Goal: Transaction & Acquisition: Purchase product/service

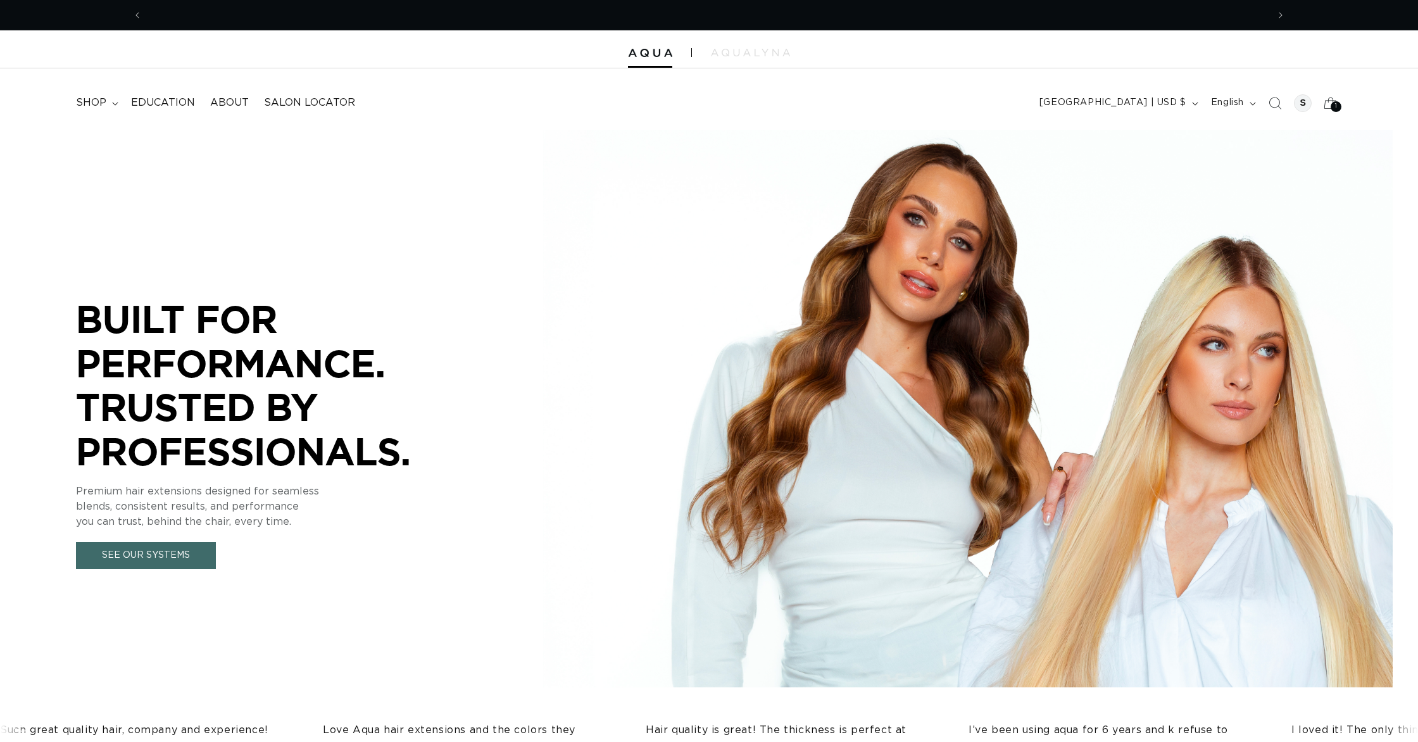
scroll to position [0, 1126]
click at [101, 101] on span "shop" at bounding box center [91, 102] width 30 height 13
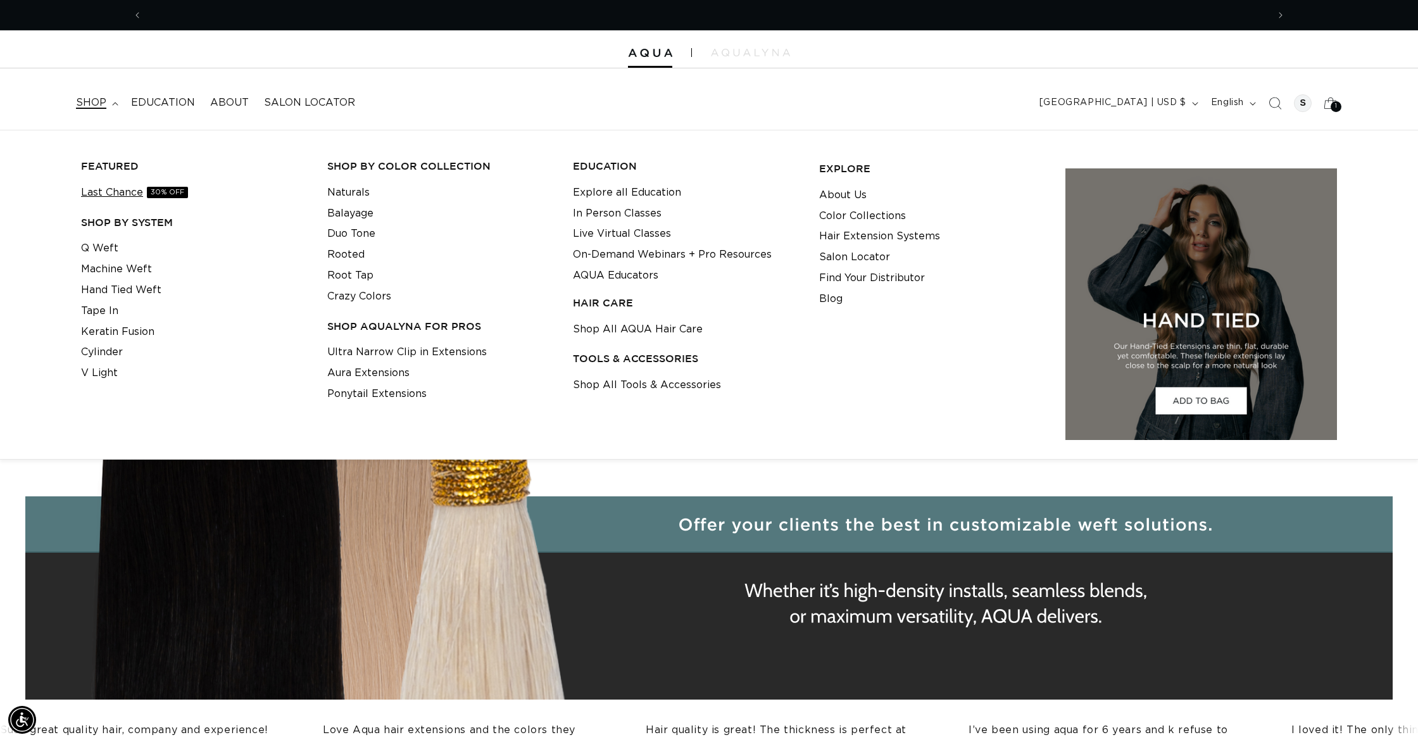
scroll to position [0, 2252]
click at [351, 296] on link "Crazy Colors" at bounding box center [359, 296] width 64 height 21
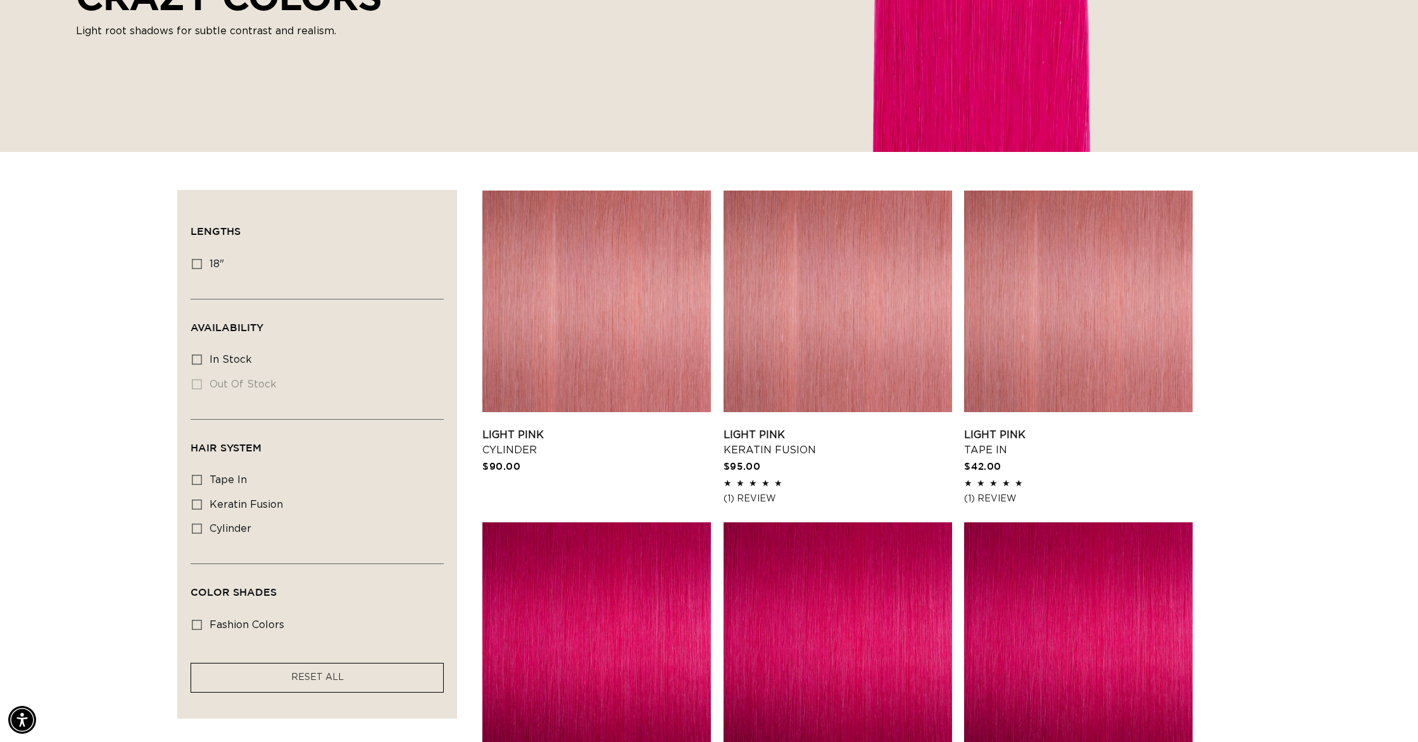
scroll to position [267, 0]
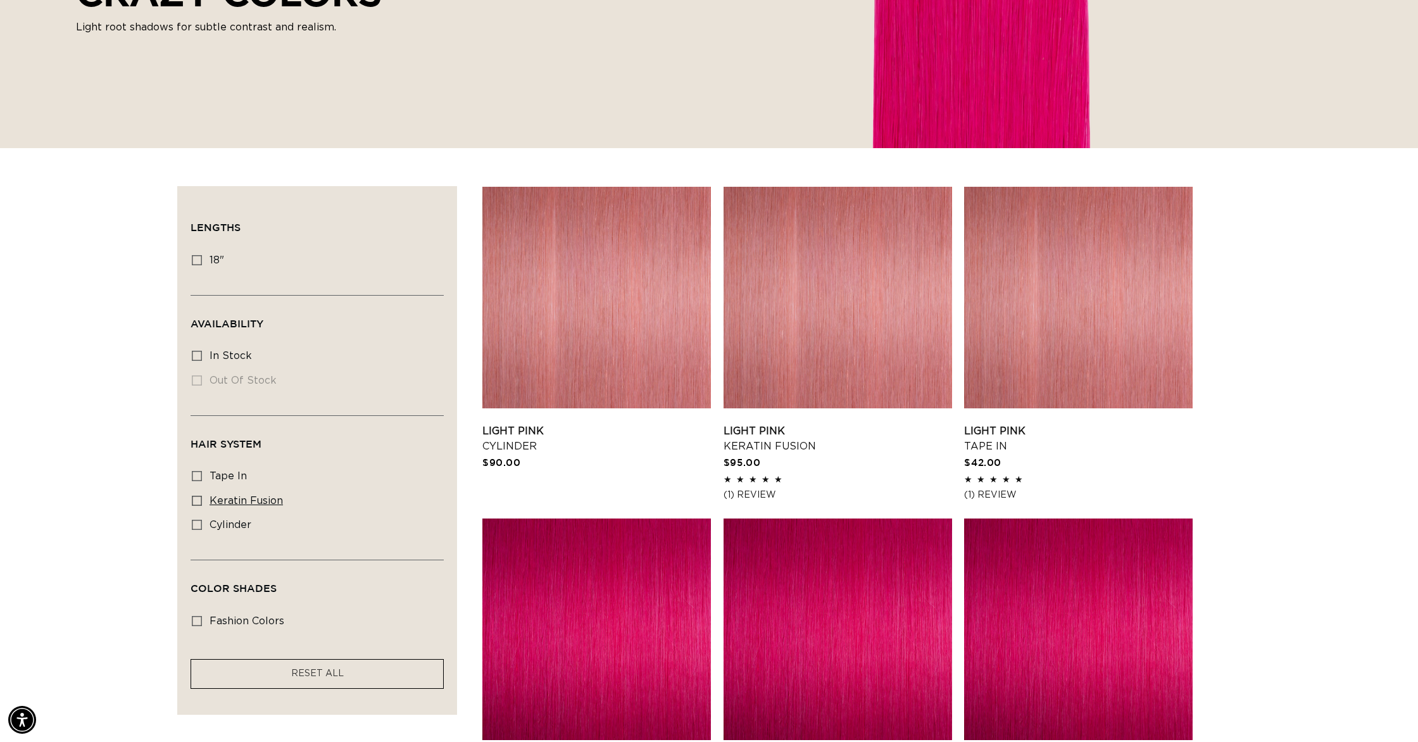
click at [196, 498] on icon at bounding box center [197, 501] width 10 height 10
click at [196, 498] on input "keratin fusion keratin fusion (8 products)" at bounding box center [197, 501] width 10 height 10
checkbox input "true"
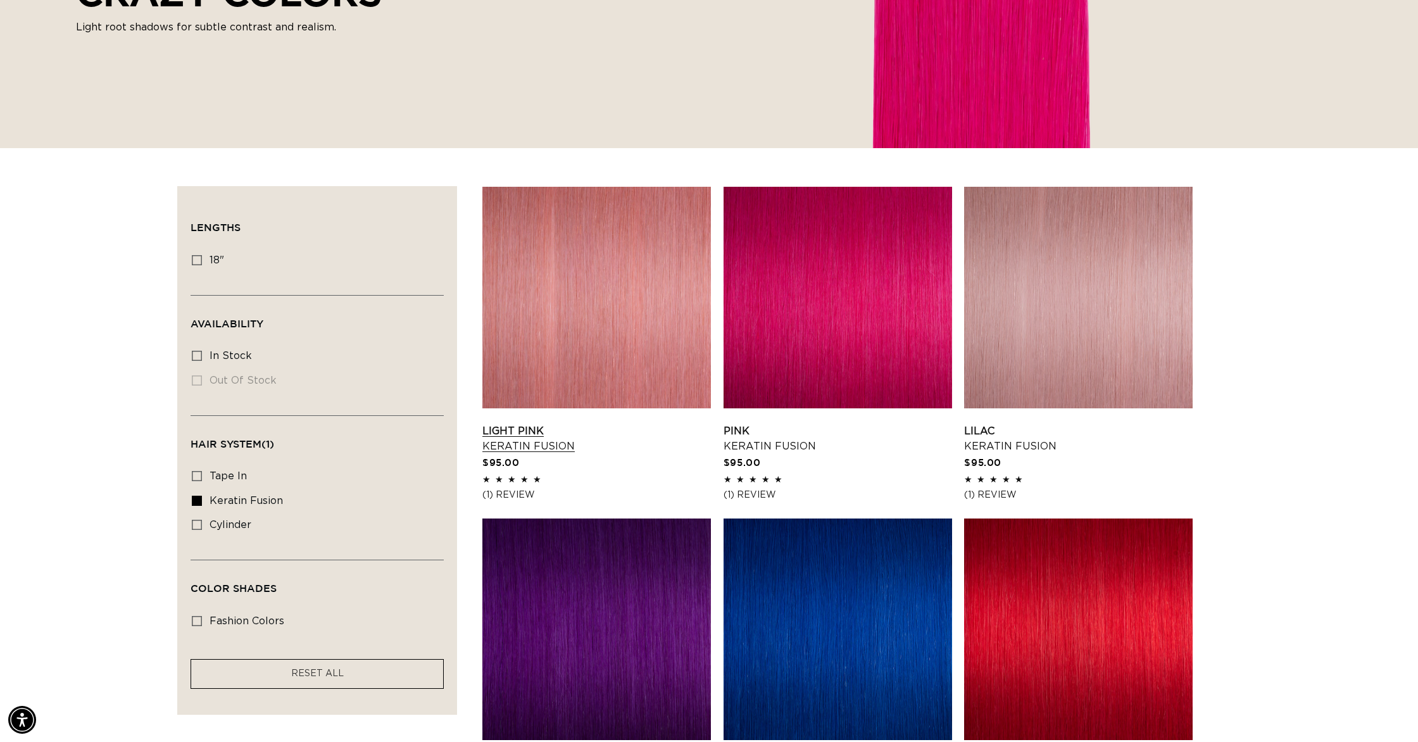
click at [622, 424] on link "Light Pink Keratin Fusion" at bounding box center [597, 439] width 229 height 30
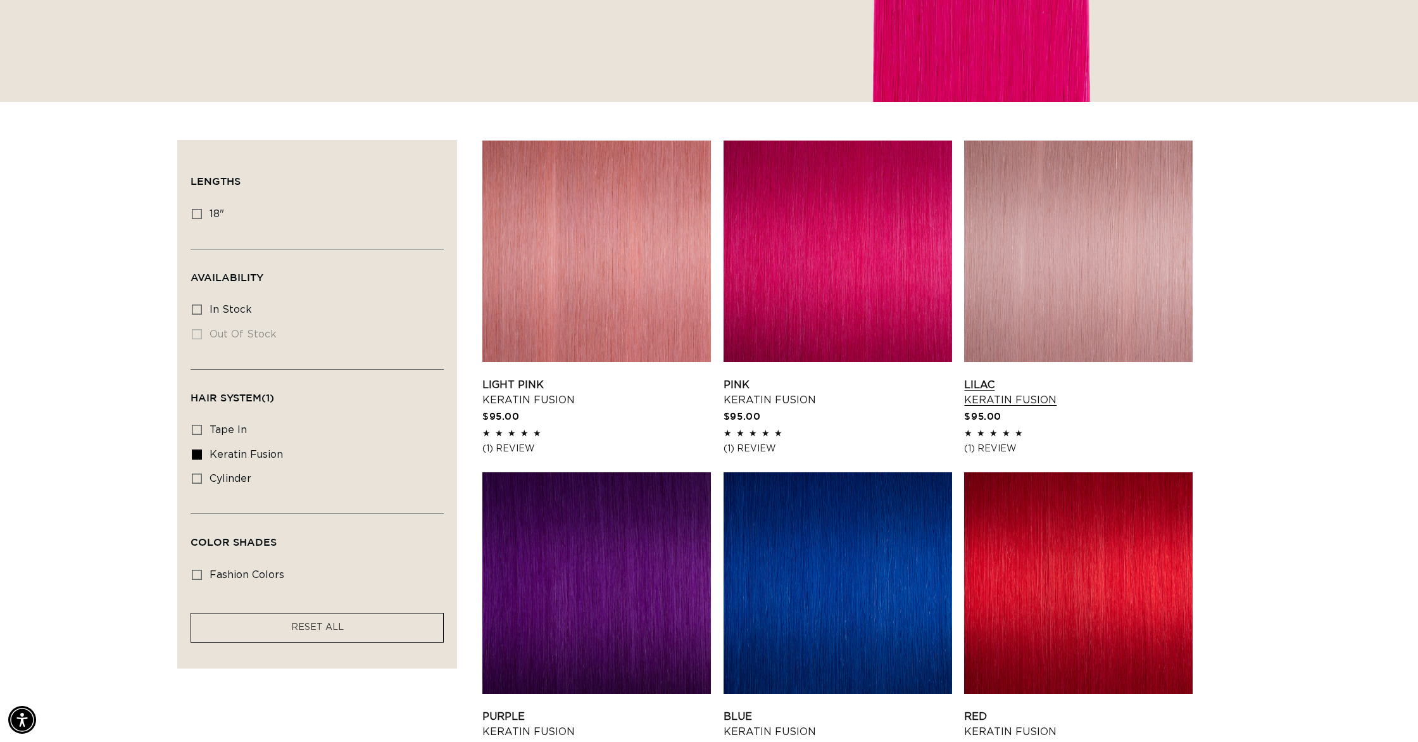
scroll to position [315, 0]
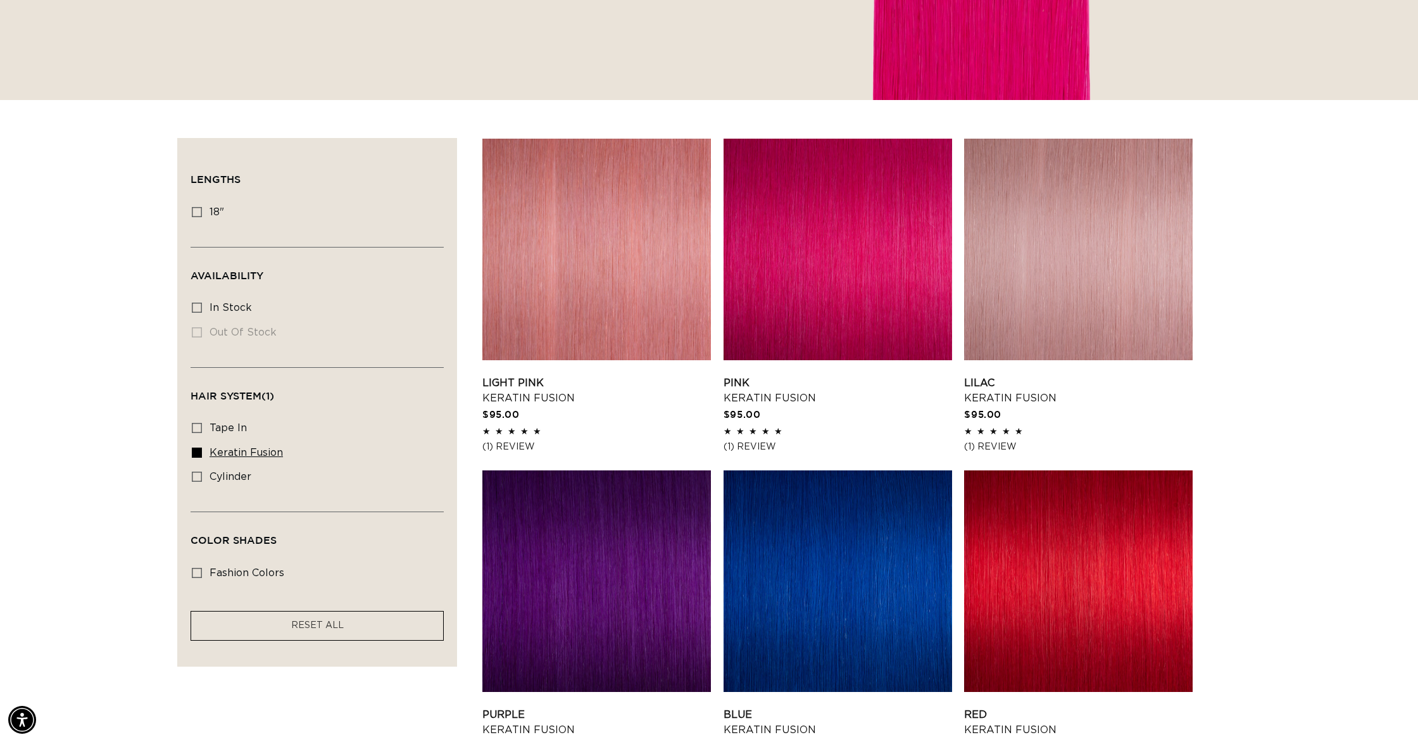
click at [195, 453] on icon at bounding box center [197, 453] width 10 height 10
click at [195, 453] on input "keratin fusion keratin fusion (8 products)" at bounding box center [197, 453] width 10 height 10
checkbox input "false"
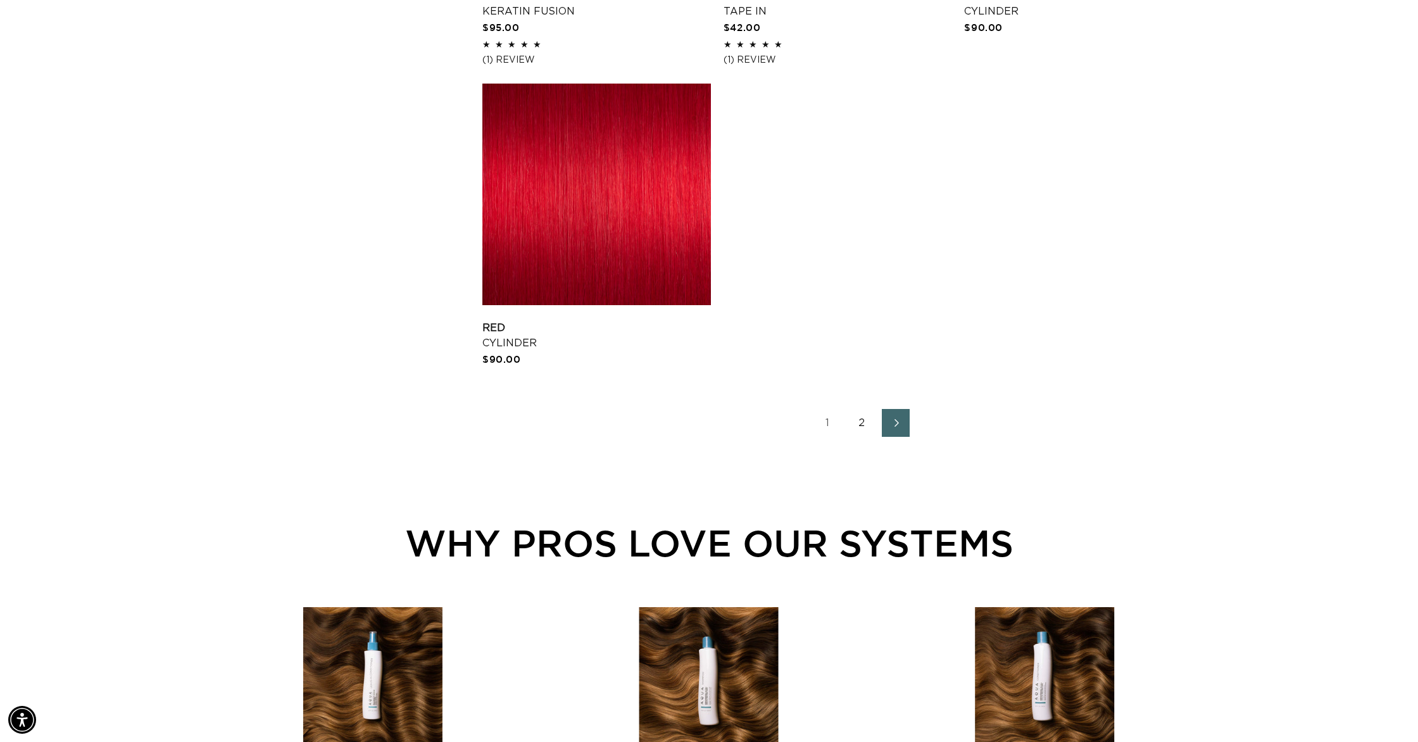
scroll to position [0, 1126]
click at [859, 423] on link "2" at bounding box center [862, 423] width 28 height 28
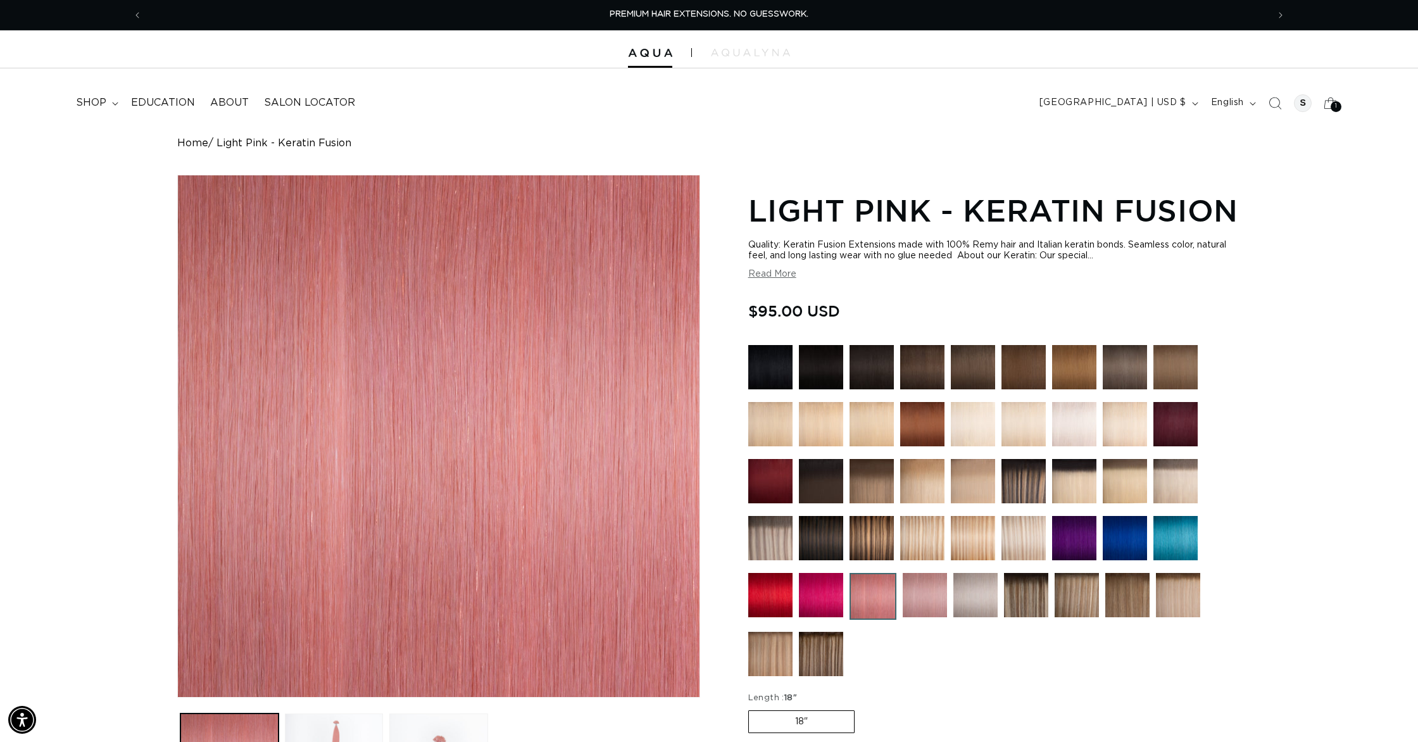
click at [788, 274] on button "Read More" at bounding box center [772, 274] width 48 height 11
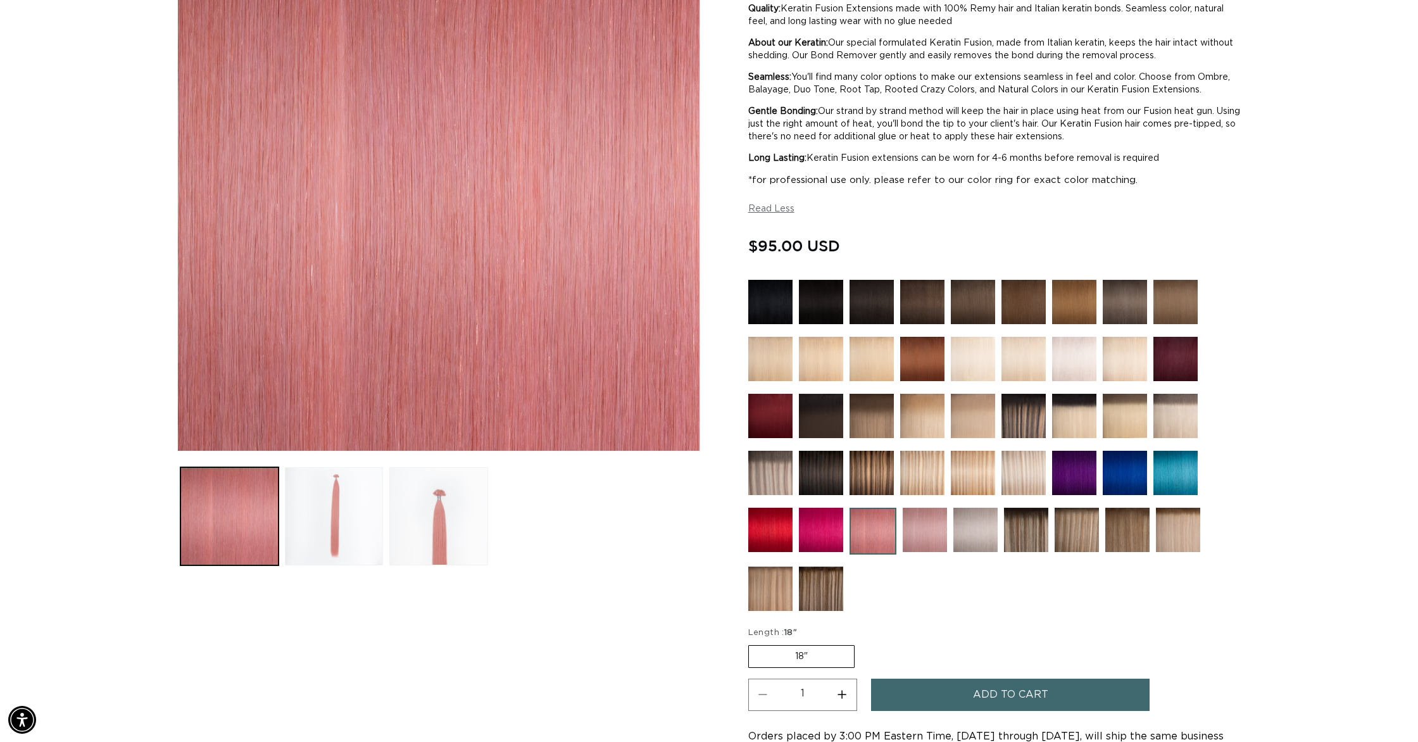
scroll to position [0, 2252]
click at [462, 493] on button "Load image 3 in gallery view" at bounding box center [438, 516] width 98 height 98
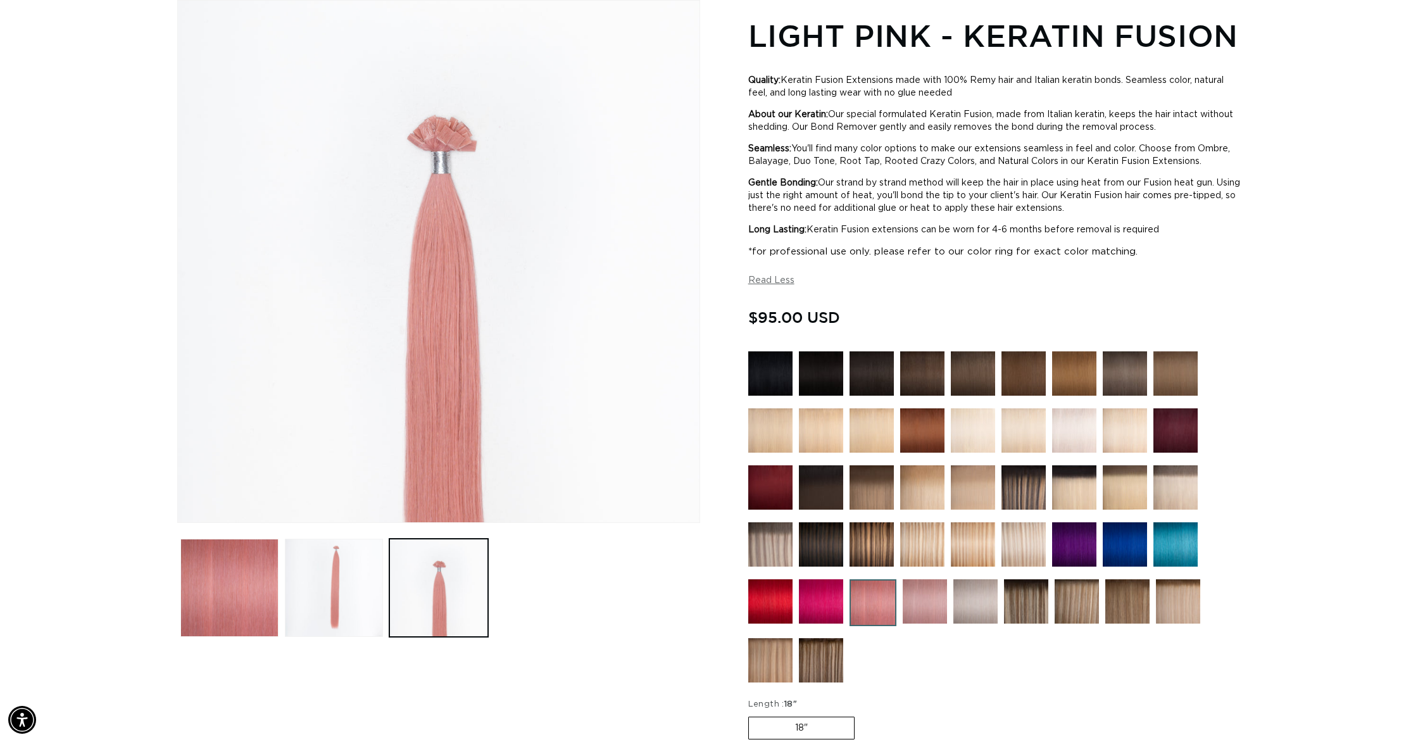
scroll to position [0, 0]
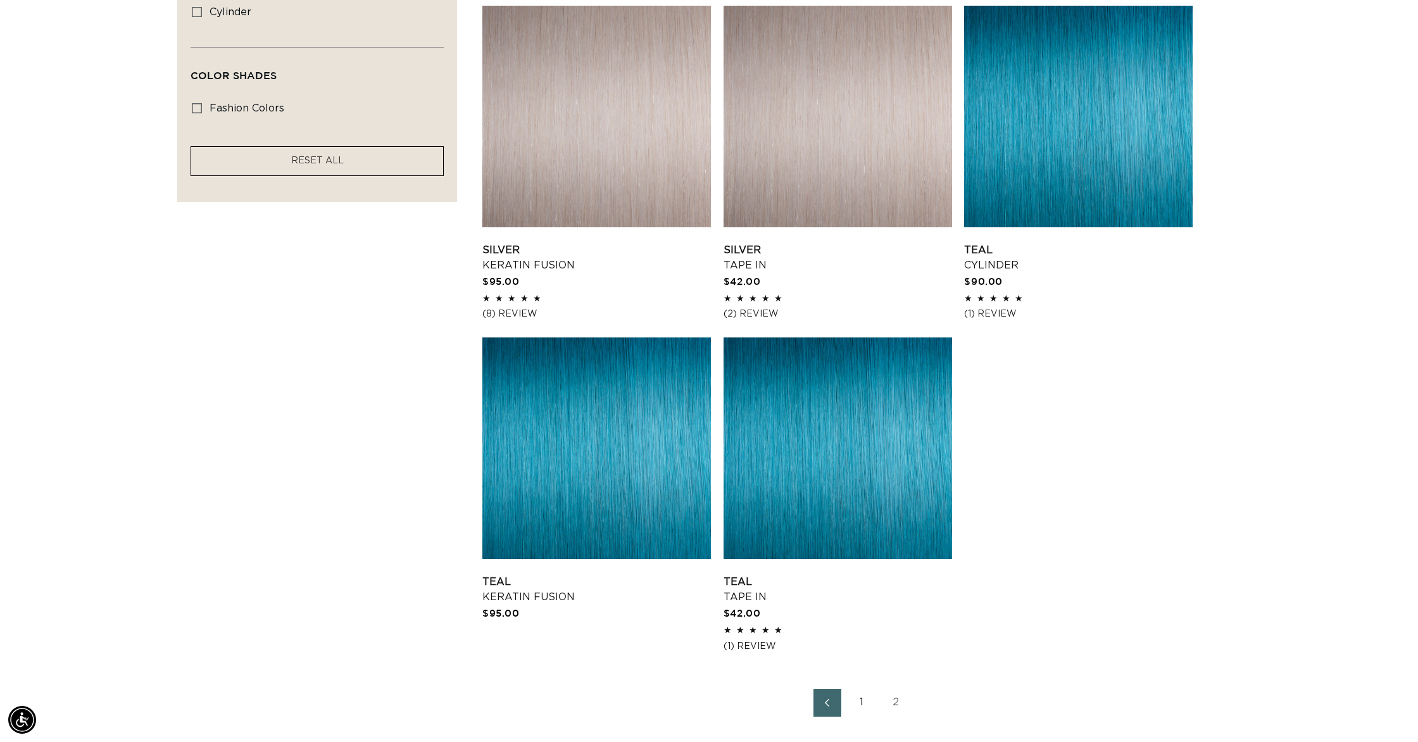
scroll to position [0, 1126]
click at [861, 702] on link "1" at bounding box center [862, 703] width 28 height 28
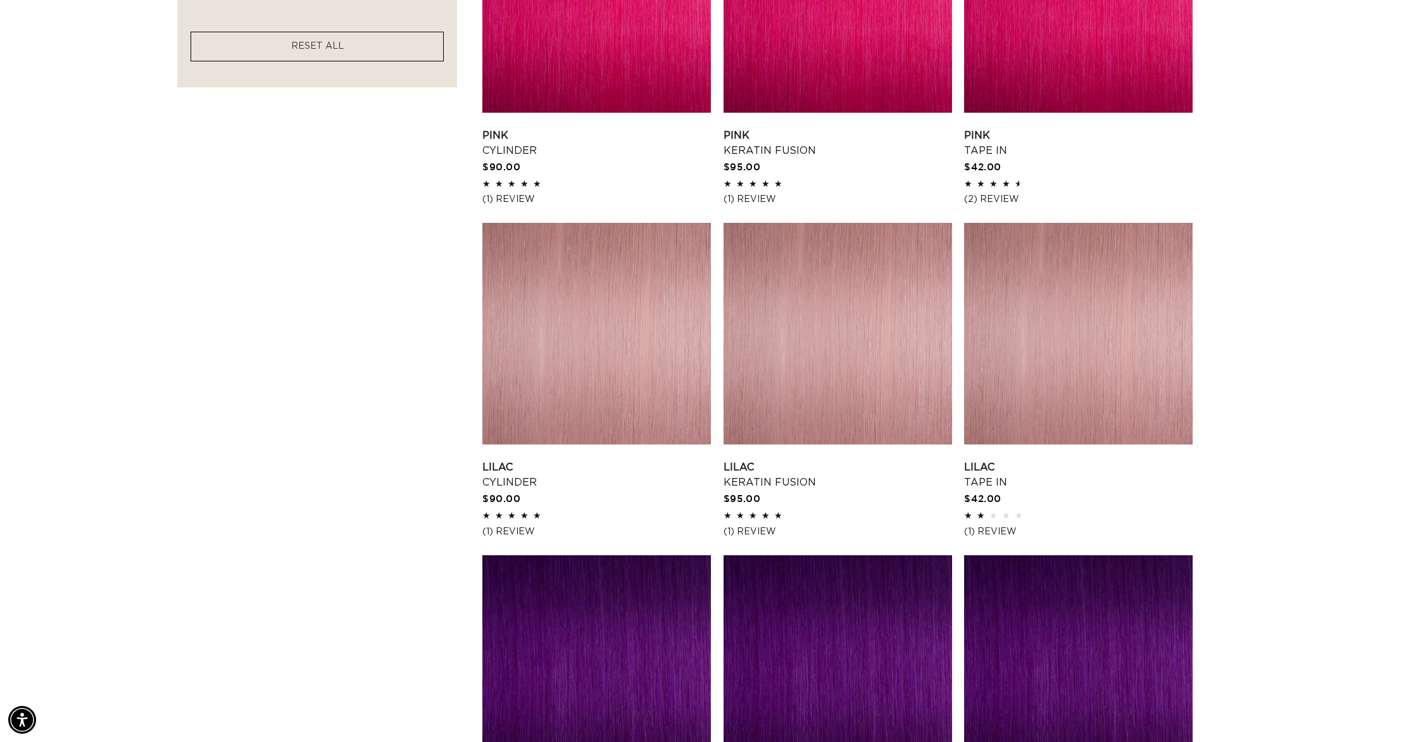
scroll to position [914, 0]
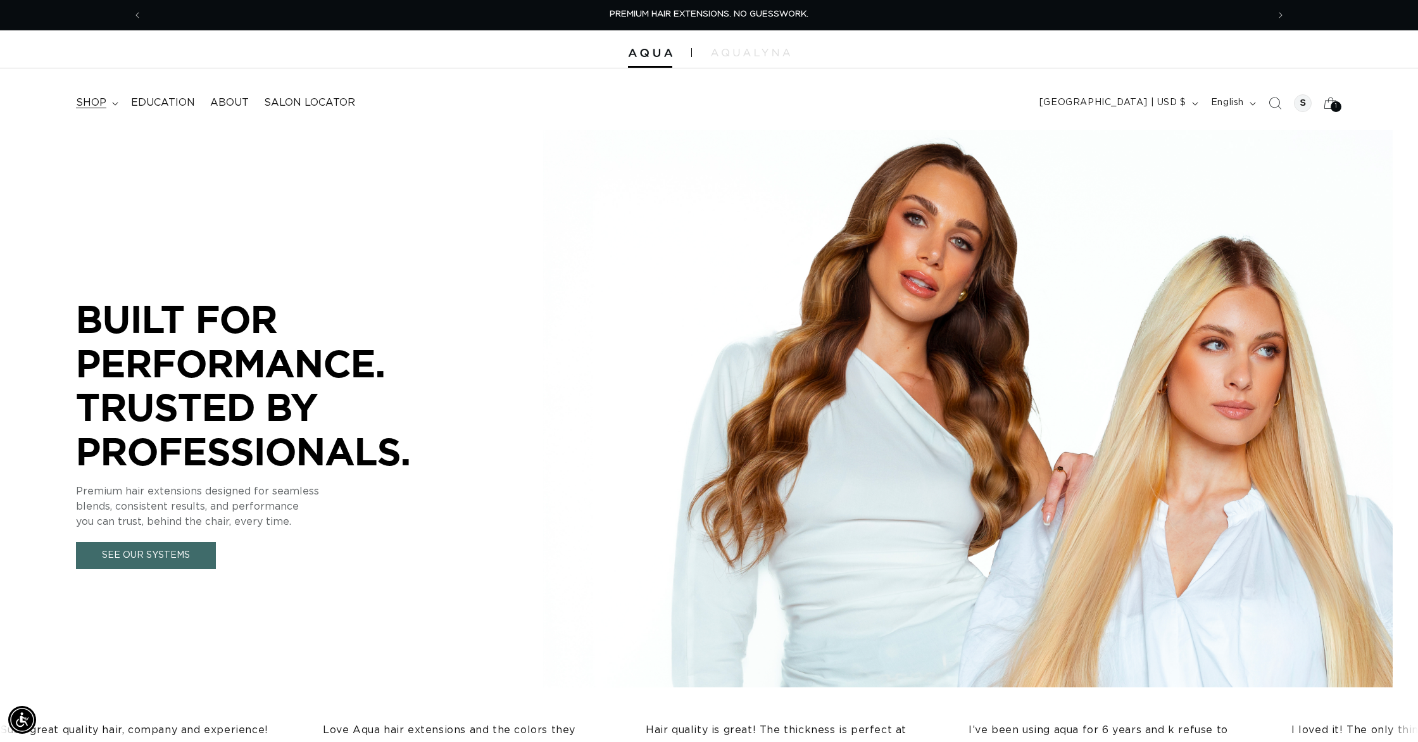
drag, startPoint x: 0, startPoint y: 0, endPoint x: 95, endPoint y: 102, distance: 139.3
click at [95, 102] on span "shop" at bounding box center [91, 102] width 30 height 13
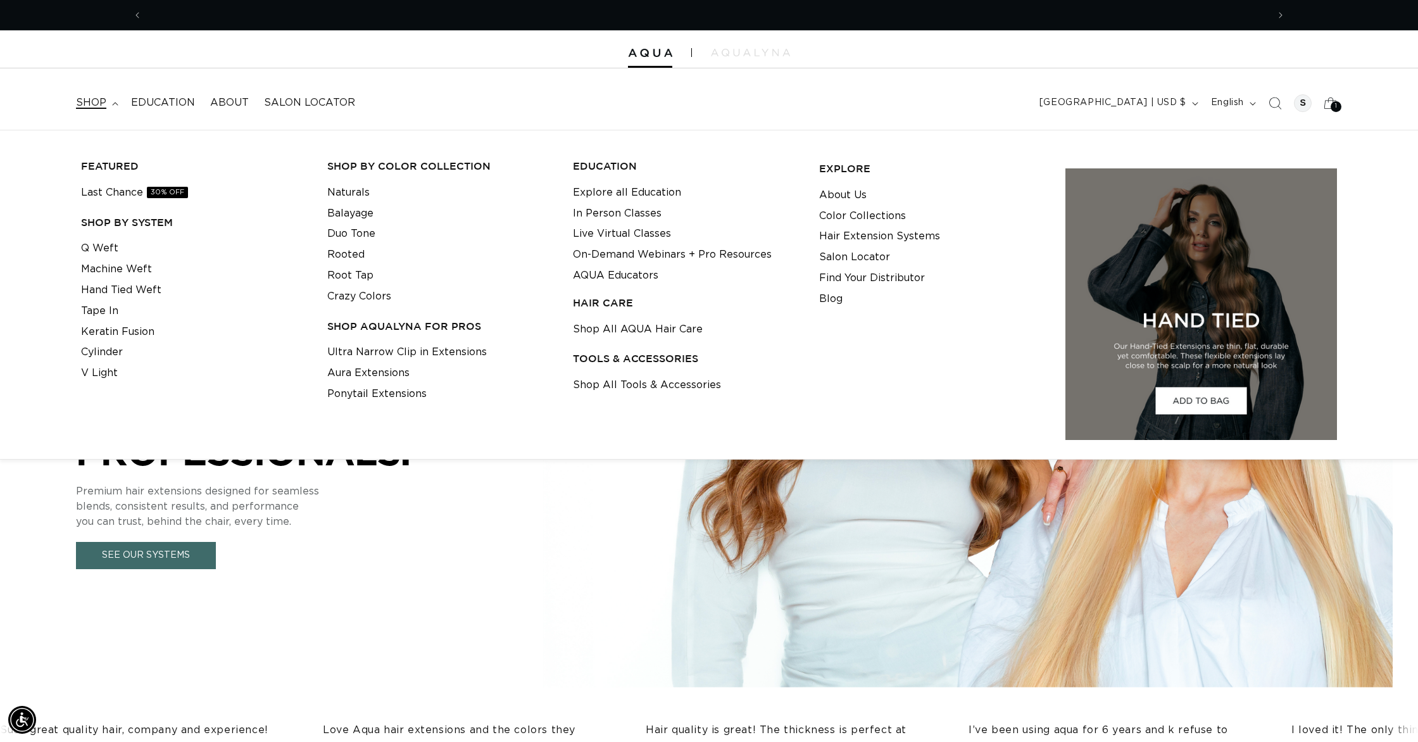
scroll to position [0, 1126]
click at [367, 296] on link "Crazy Colors" at bounding box center [359, 296] width 64 height 21
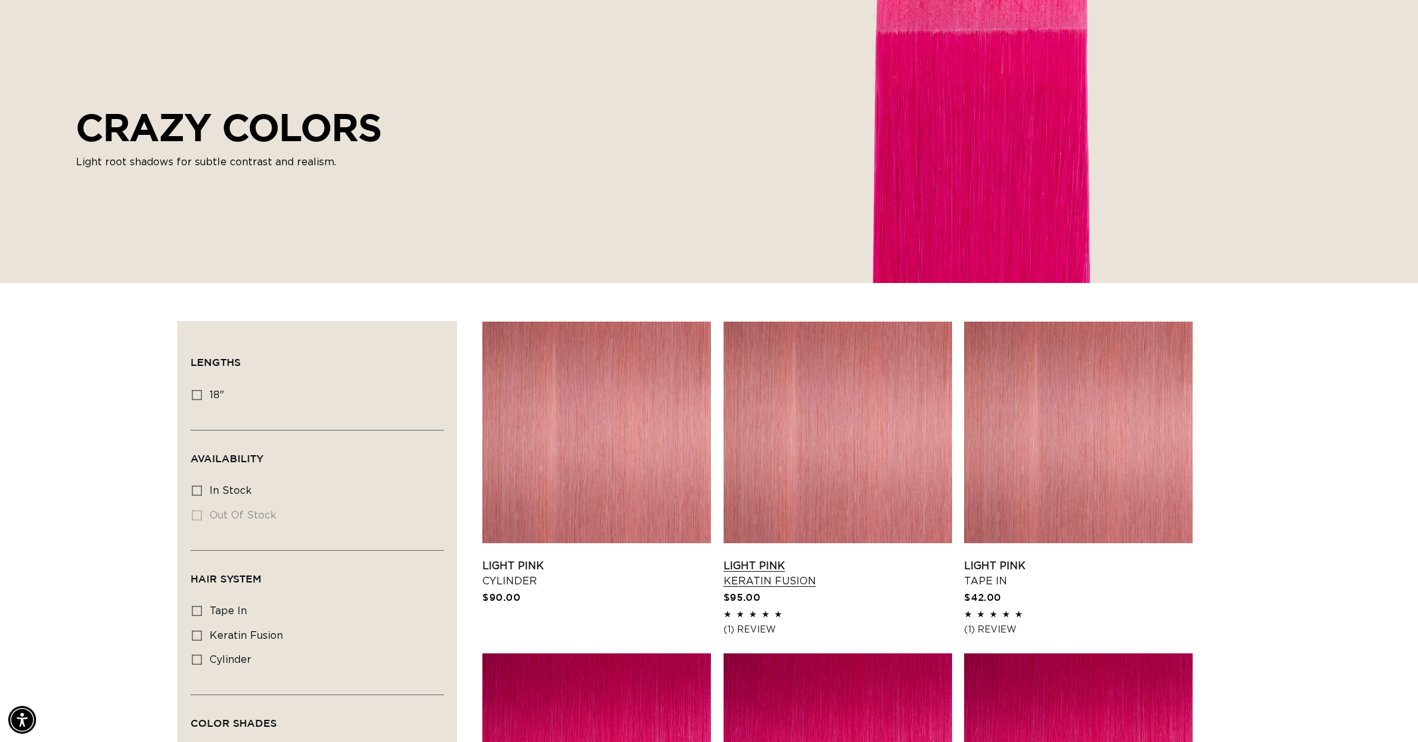
scroll to position [0, 1126]
click at [807, 558] on link "Light Pink Keratin Fusion" at bounding box center [838, 573] width 229 height 30
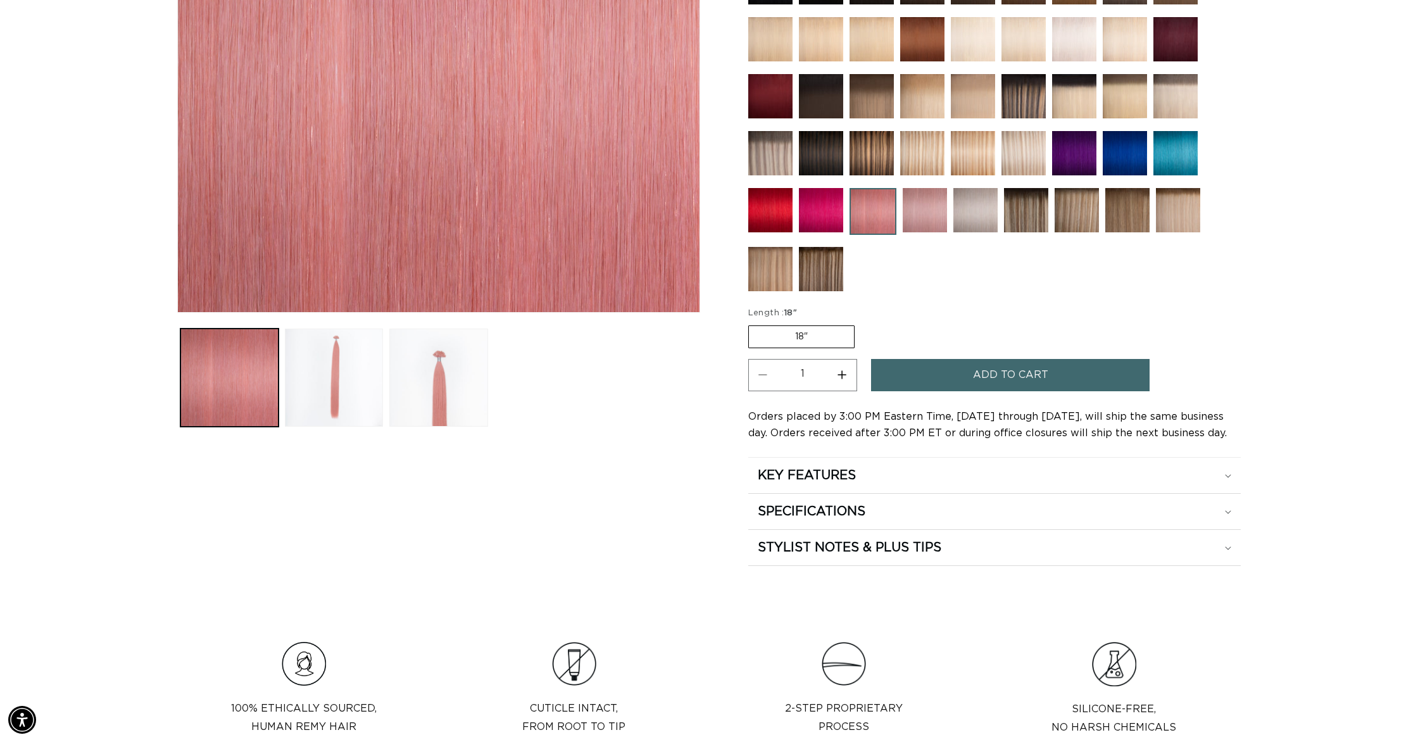
scroll to position [393, 0]
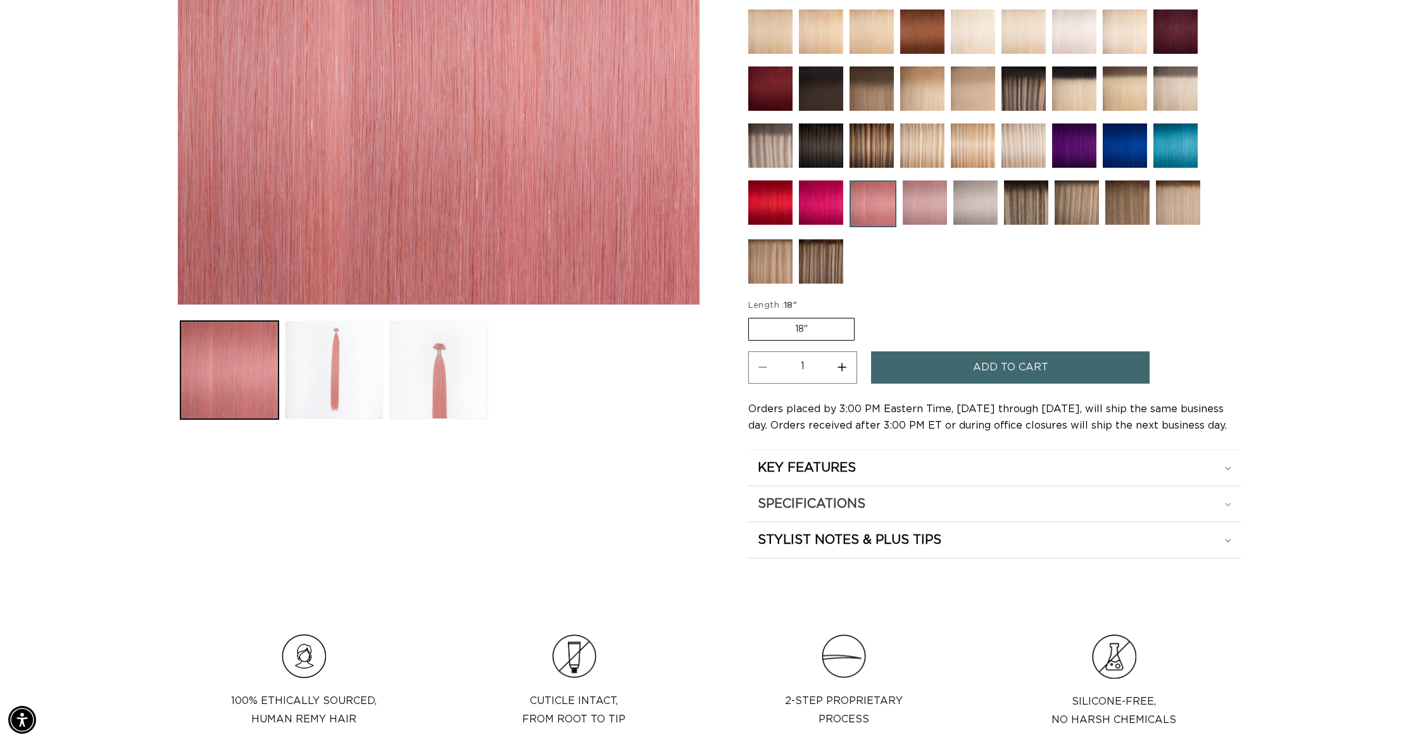
click at [1232, 500] on summary "SPECIFICATIONS" at bounding box center [994, 503] width 493 height 35
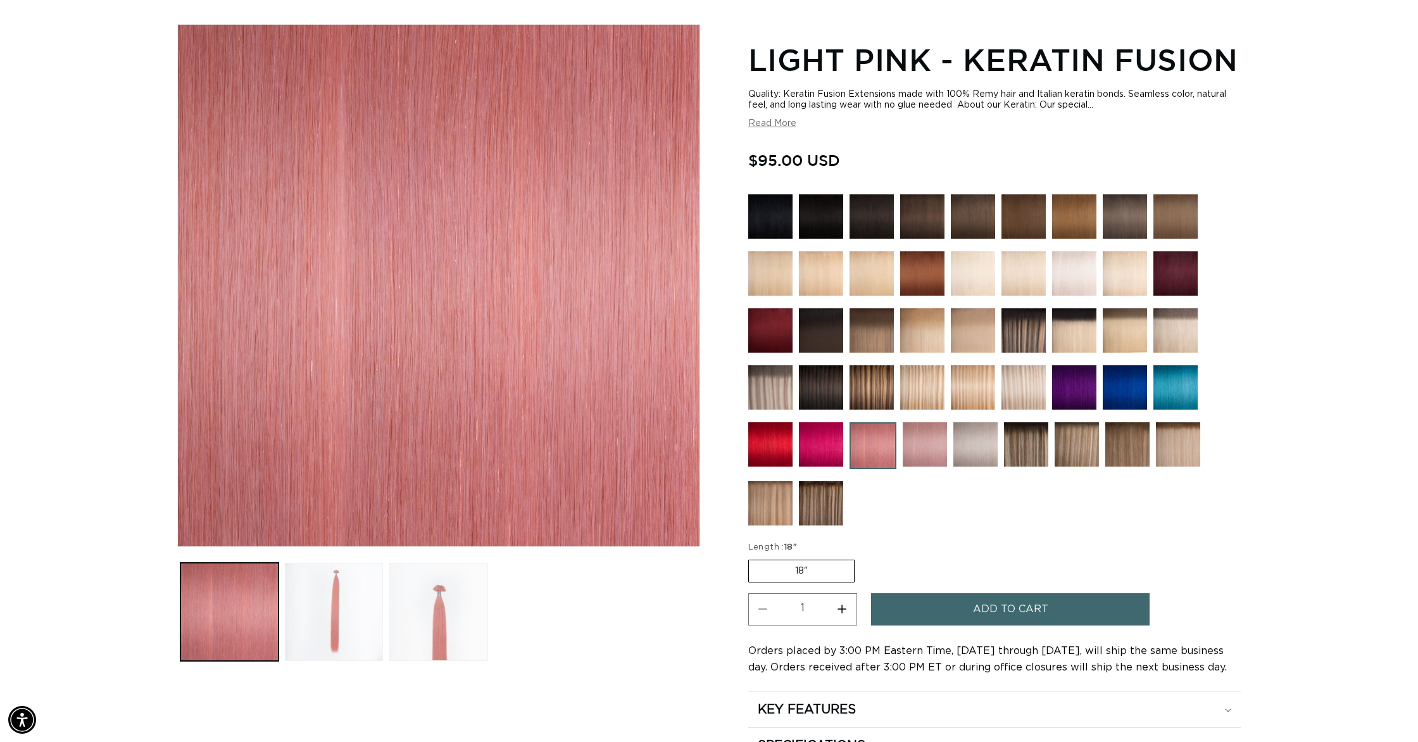
scroll to position [0, 1126]
